Goal: Task Accomplishment & Management: Complete application form

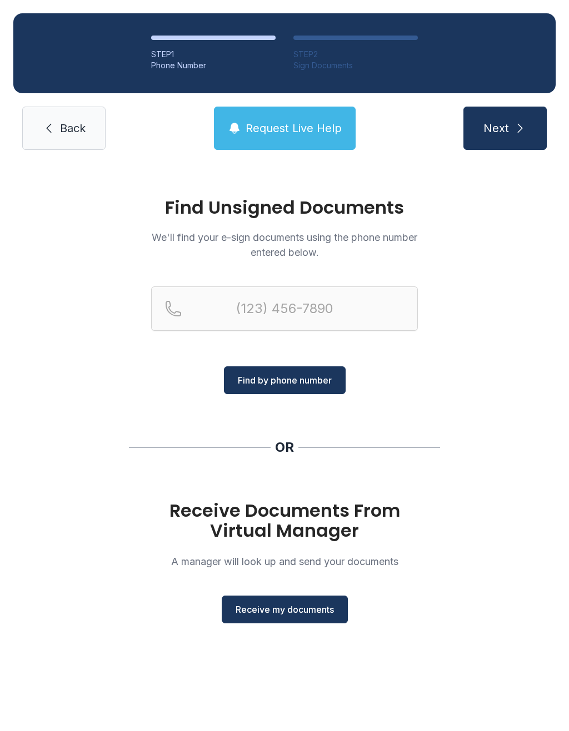
click at [293, 611] on span "Receive my documents" at bounding box center [284, 609] width 98 height 13
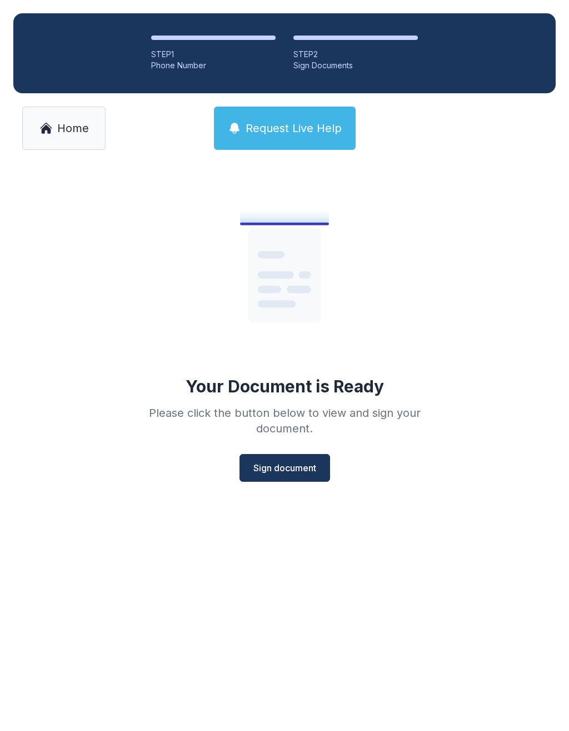
click at [275, 467] on span "Sign document" at bounding box center [284, 468] width 63 height 13
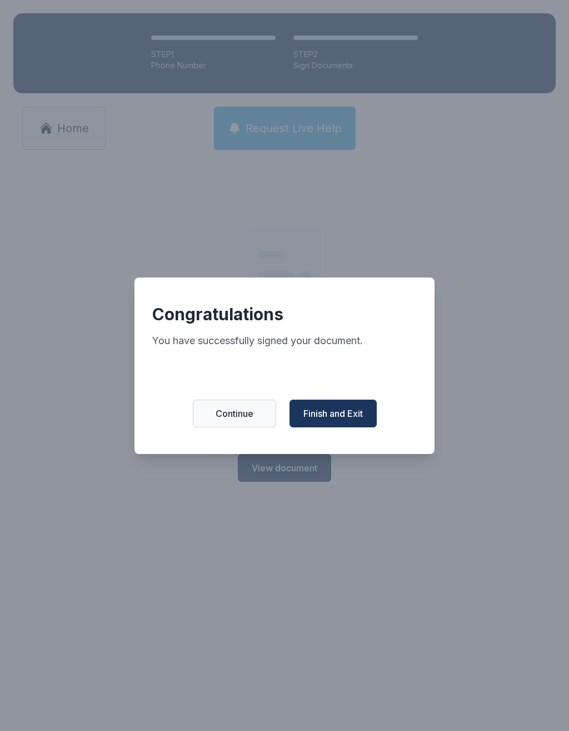
click at [334, 414] on span "Finish and Exit" at bounding box center [332, 413] width 59 height 13
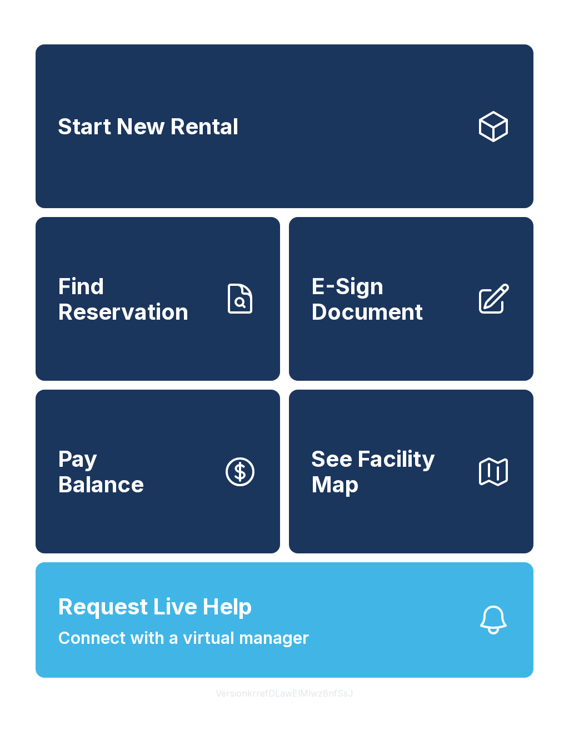
click at [445, 323] on span "E-Sign Document" at bounding box center [389, 299] width 156 height 51
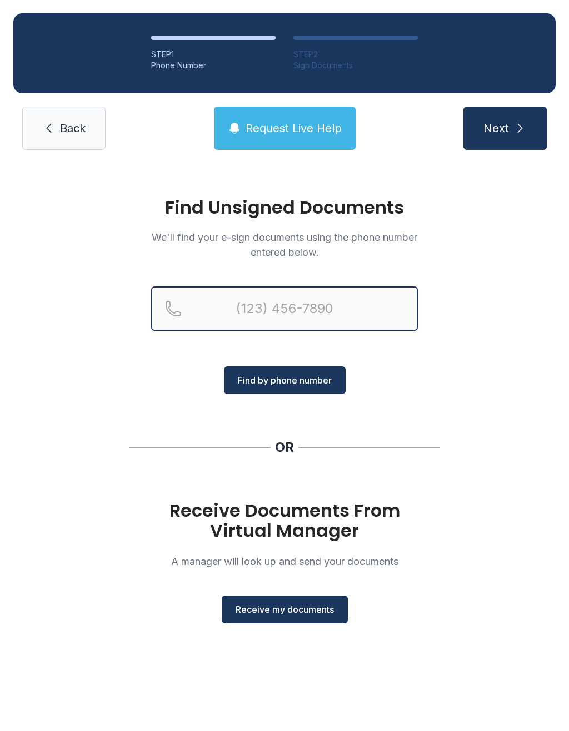
click at [338, 314] on input "Reservation phone number" at bounding box center [284, 309] width 267 height 44
type input "("
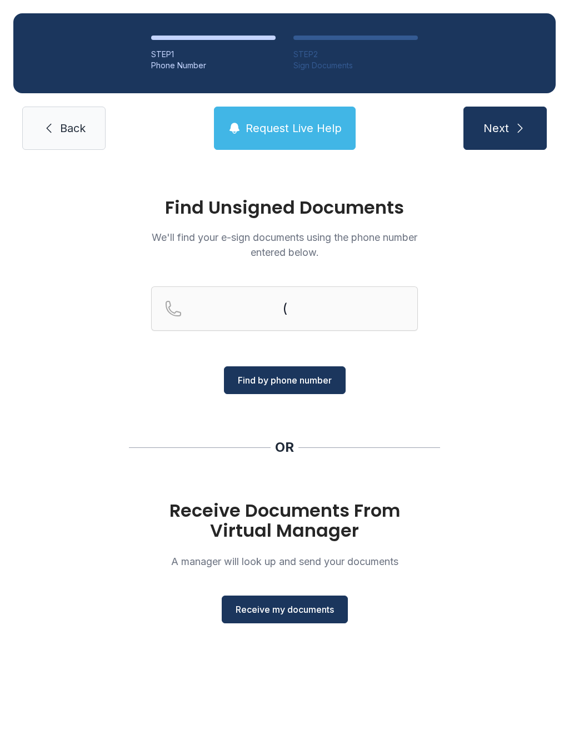
click at [510, 334] on div "Find Unsigned Documents We'll find your e-sign documents using the phone number…" at bounding box center [284, 415] width 569 height 505
click at [60, 132] on span "Back" at bounding box center [73, 129] width 26 height 16
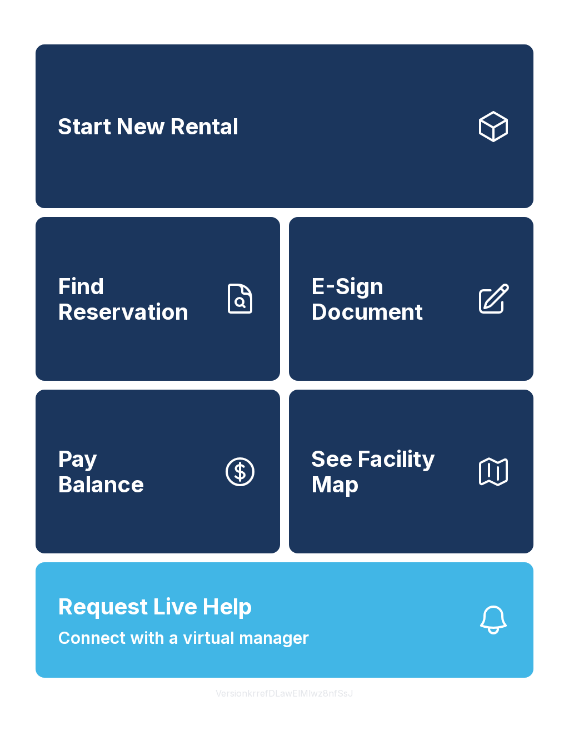
click at [398, 307] on span "E-Sign Document" at bounding box center [389, 299] width 156 height 51
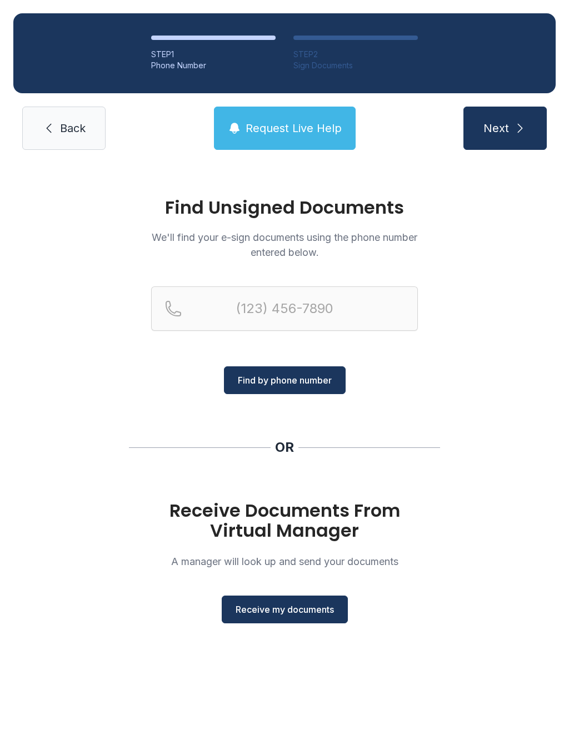
click at [309, 597] on button "Receive my documents" at bounding box center [285, 610] width 126 height 28
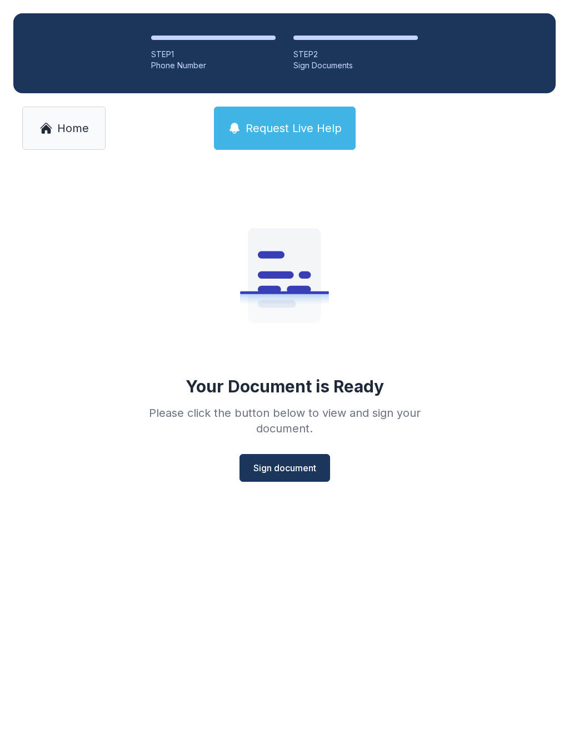
click at [296, 467] on span "Sign document" at bounding box center [284, 468] width 63 height 13
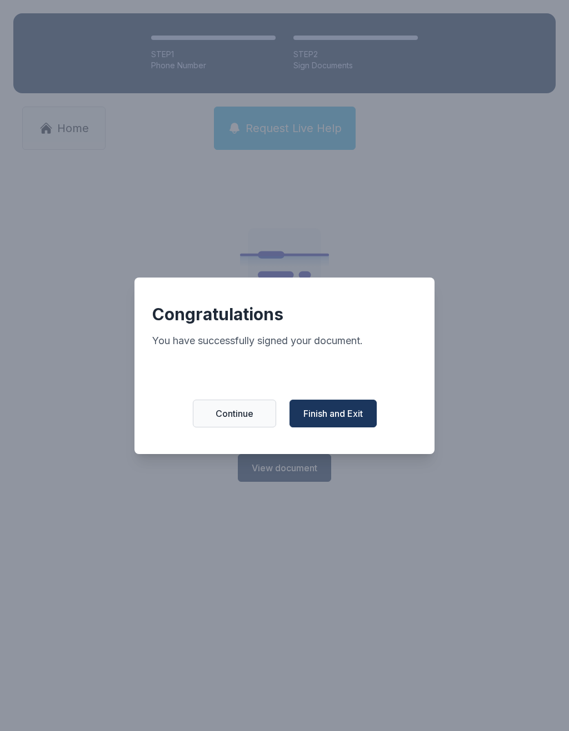
click at [341, 427] on button "Finish and Exit" at bounding box center [332, 414] width 87 height 28
